Goal: Information Seeking & Learning: Check status

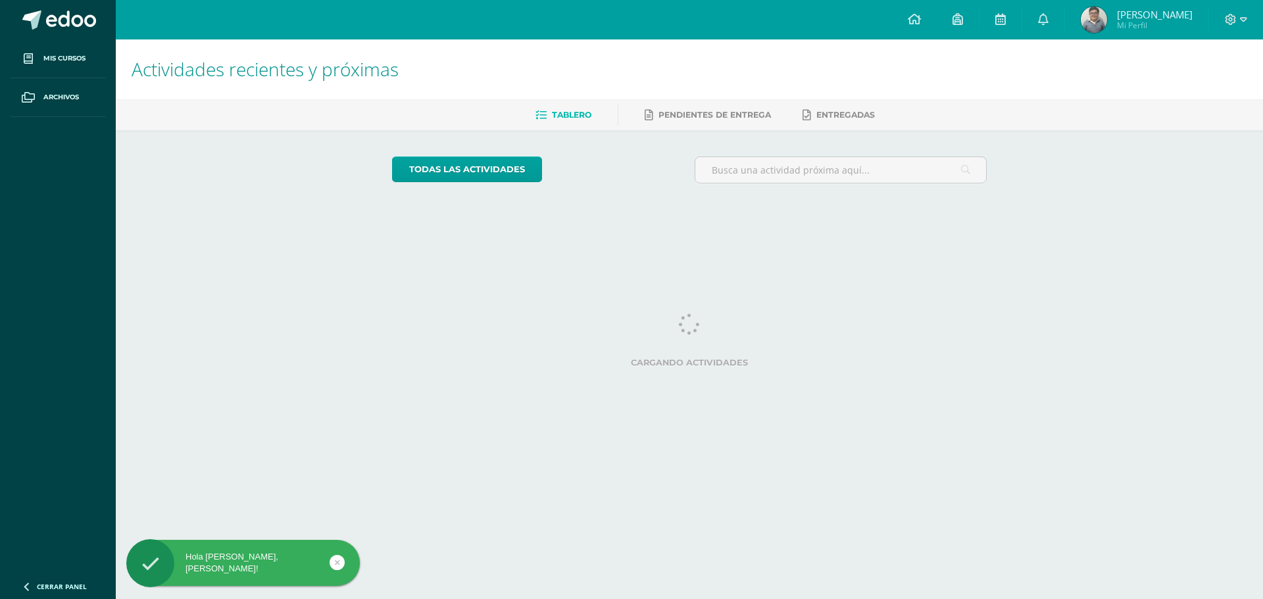
click at [1154, 21] on span "Mi Perfil" at bounding box center [1155, 25] width 76 height 11
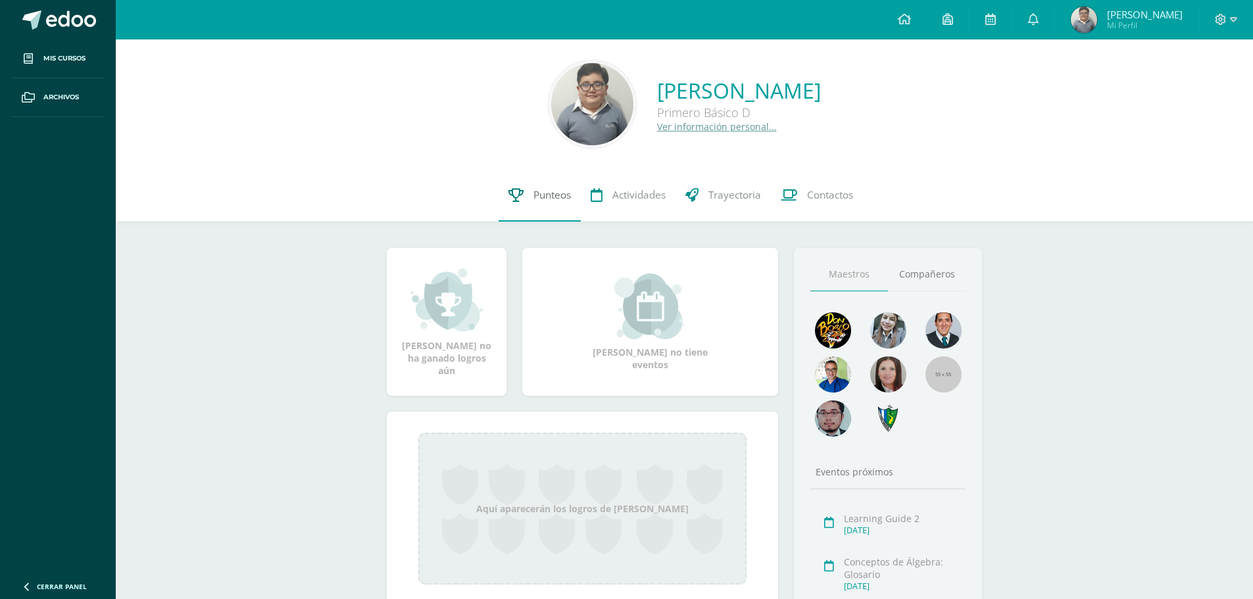
click at [545, 197] on span "Punteos" at bounding box center [553, 195] width 38 height 14
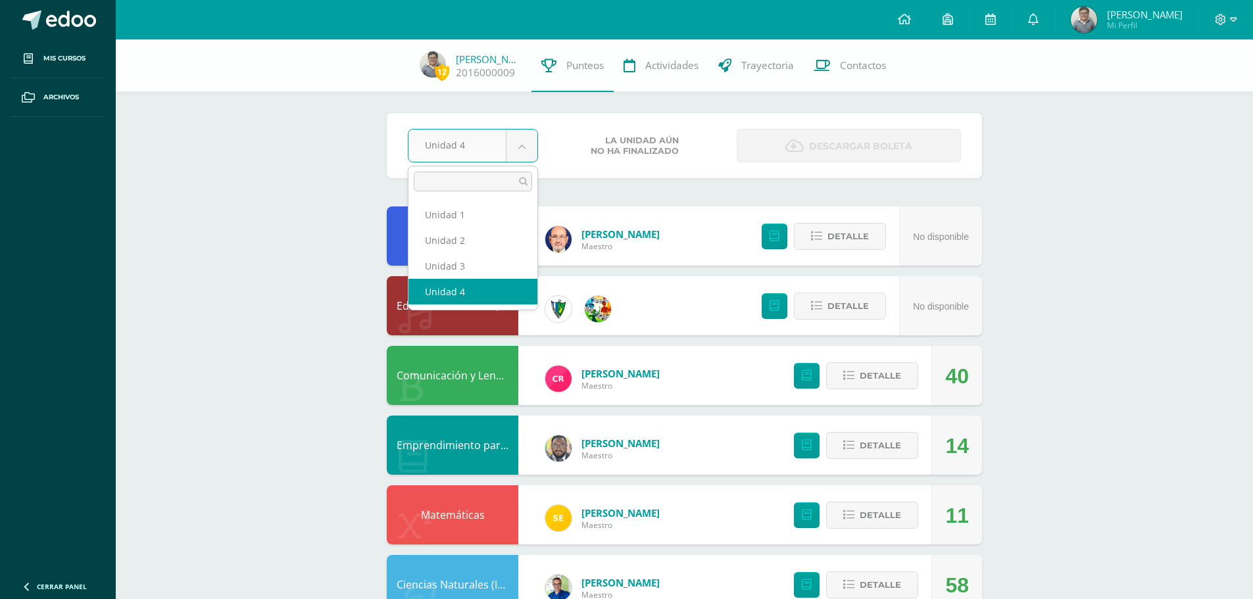
select select "Unidad 1"
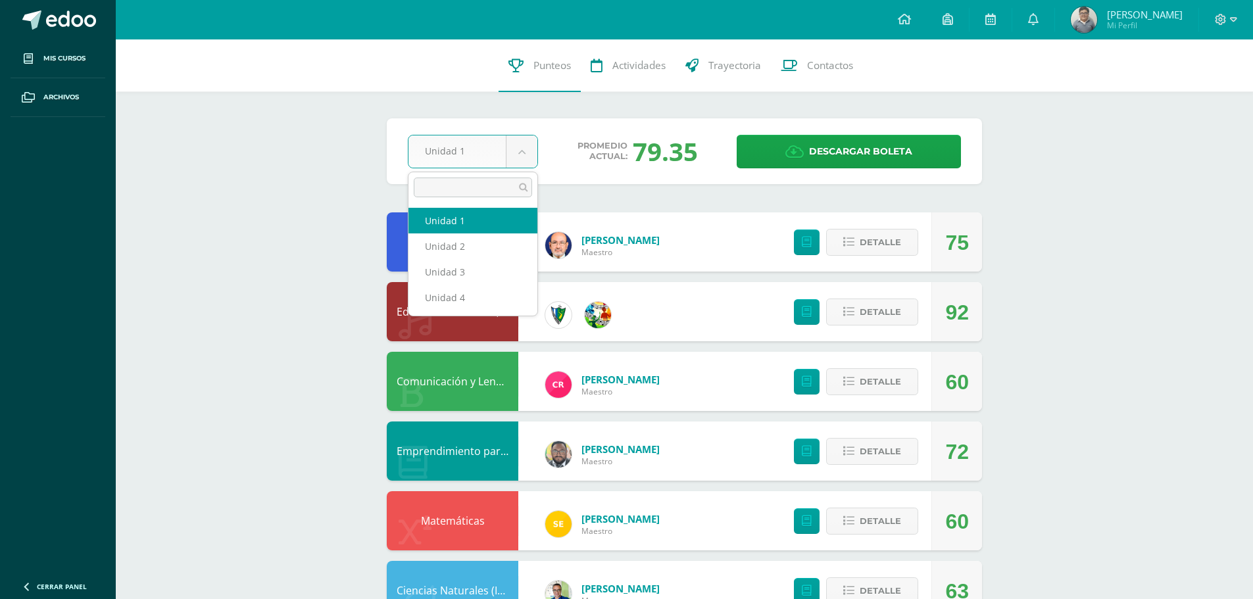
drag, startPoint x: 484, startPoint y: 157, endPoint x: 483, endPoint y: 165, distance: 8.7
select select "Unidad 2"
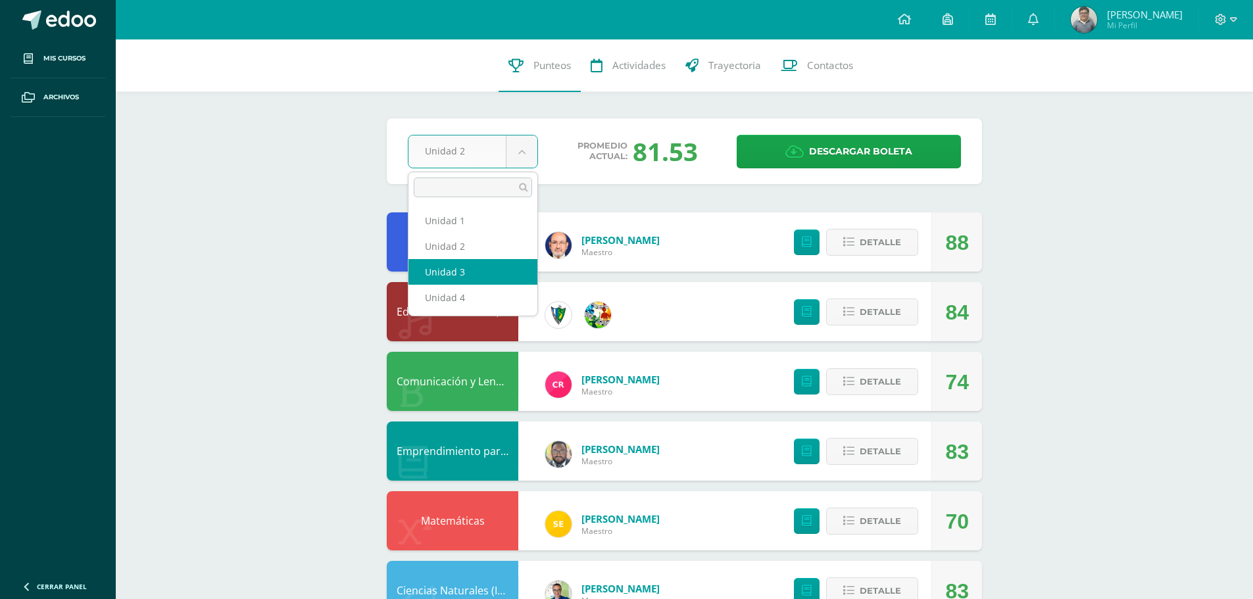
select select "Unidad 3"
